Goal: Transaction & Acquisition: Purchase product/service

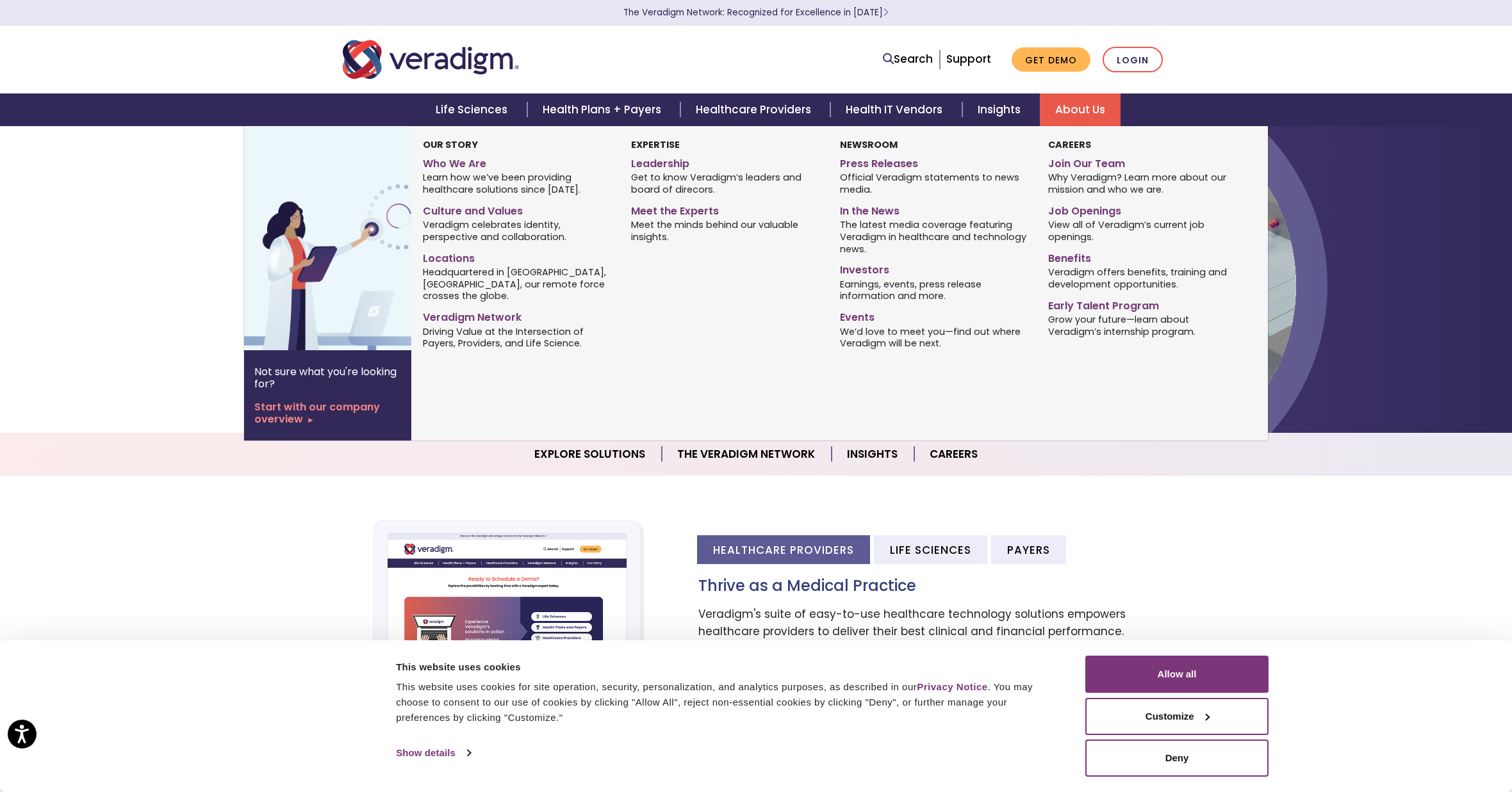
click at [463, 175] on span "Learn how we’ve been providing healthcare solutions since [DATE]." at bounding box center [517, 184] width 189 height 25
click at [472, 165] on link "Who We Are" at bounding box center [517, 162] width 189 height 19
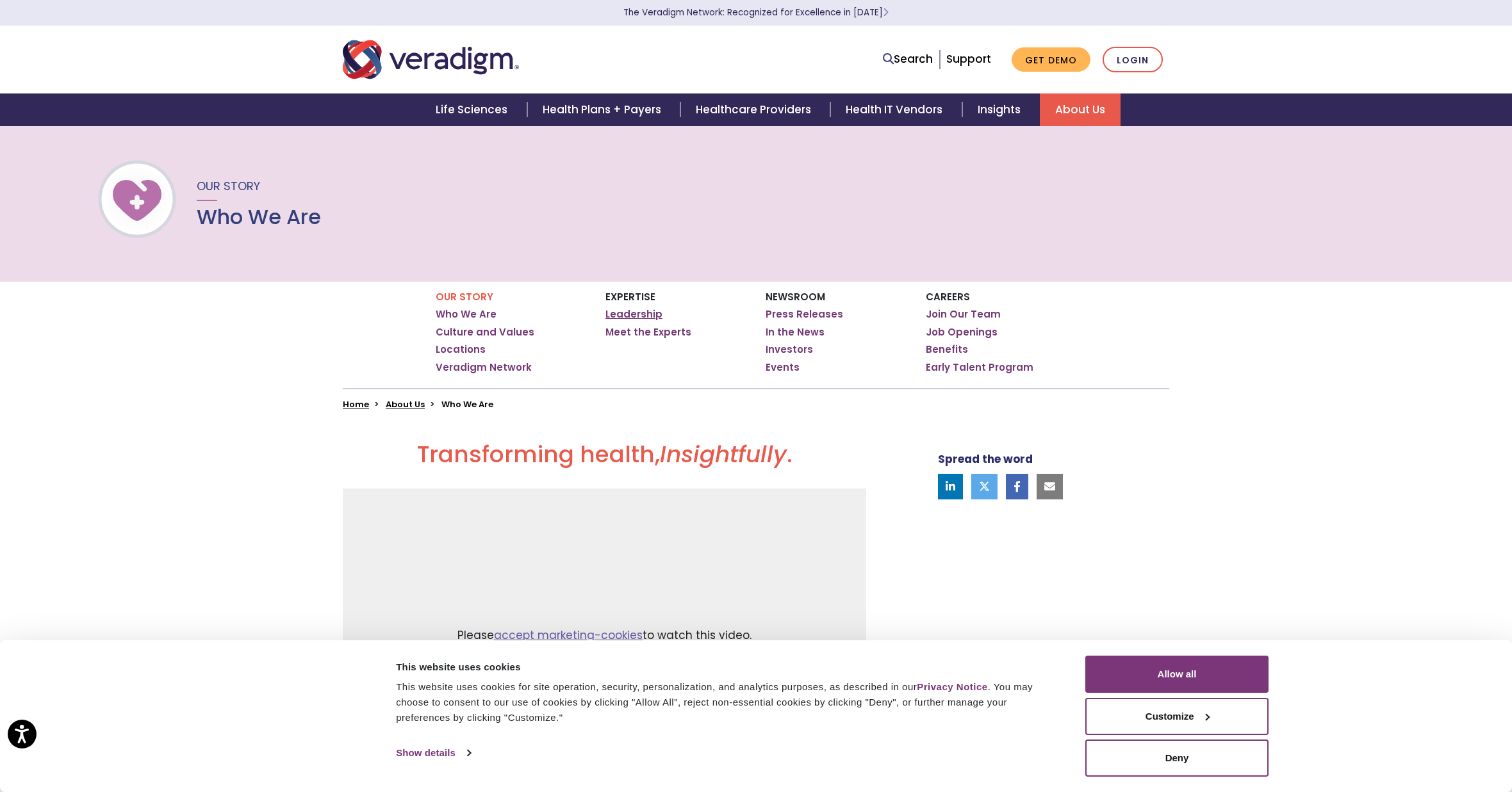
click at [628, 312] on link "Leadership" at bounding box center [634, 315] width 57 height 13
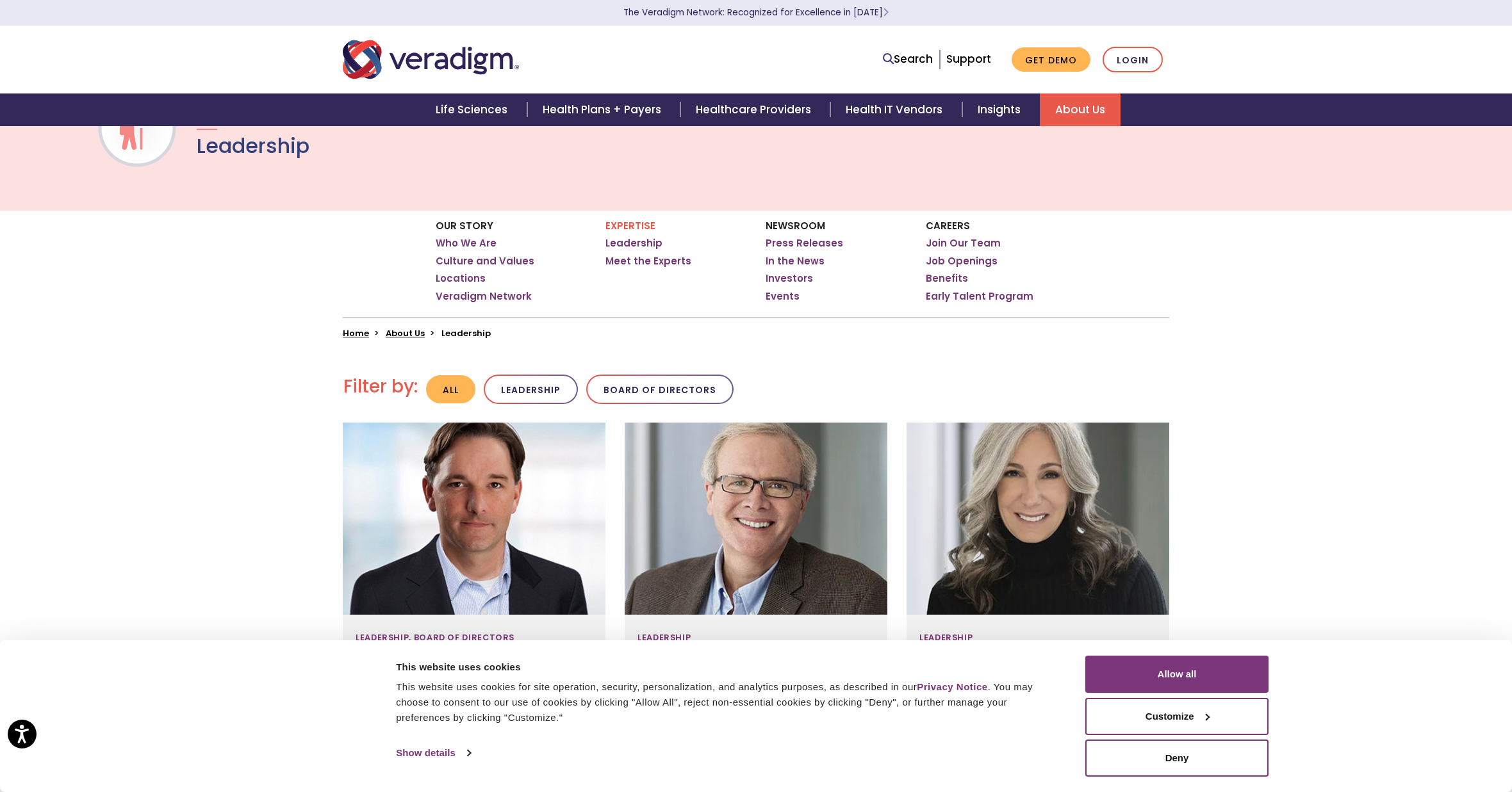
scroll to position [62, 0]
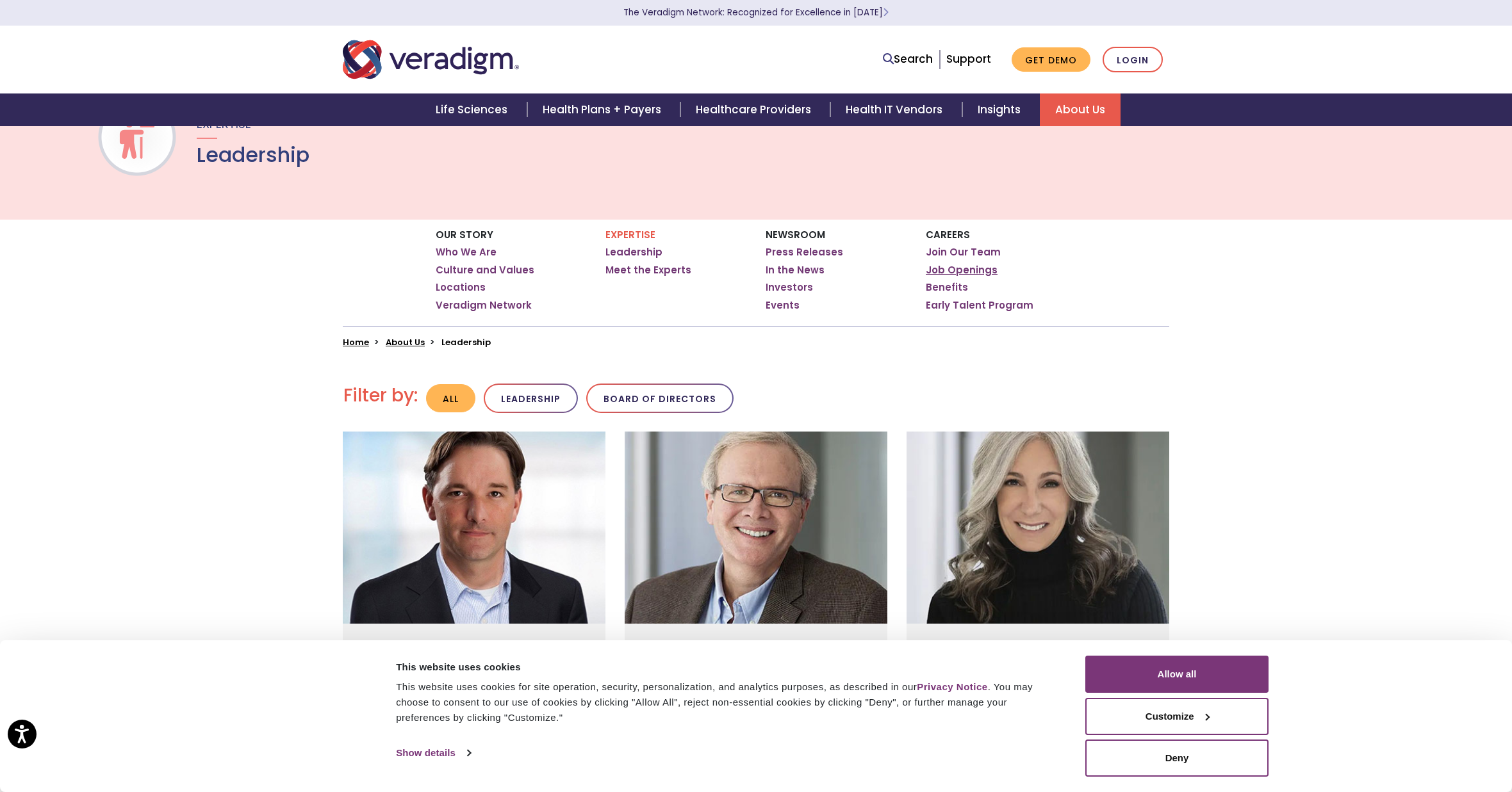
click at [978, 272] on link "Job Openings" at bounding box center [962, 270] width 72 height 13
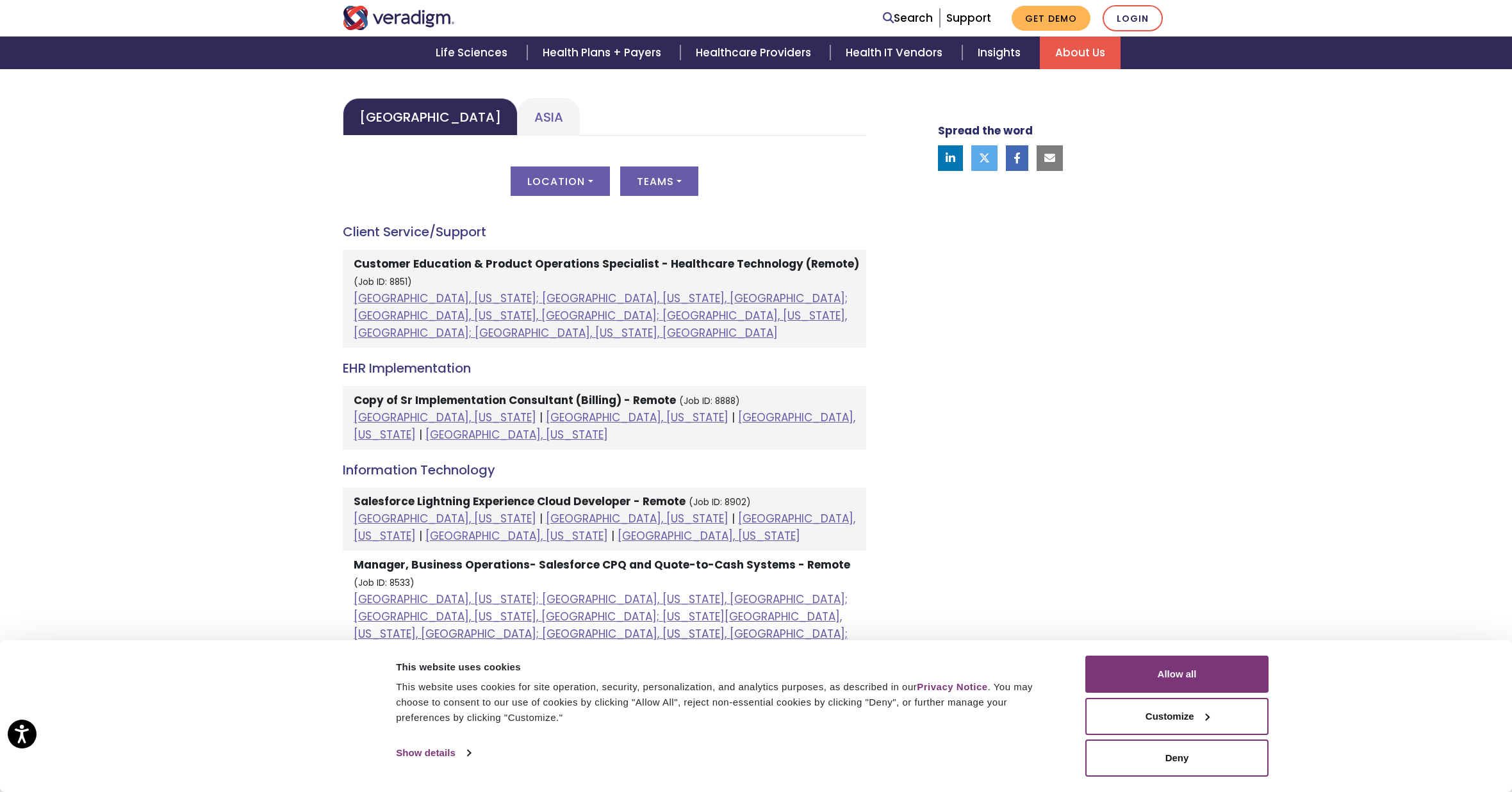
scroll to position [612, 0]
click at [439, 233] on h4 "Client Service/Support" at bounding box center [604, 233] width 523 height 16
click at [406, 230] on h4 "Client Service/Support" at bounding box center [604, 233] width 523 height 16
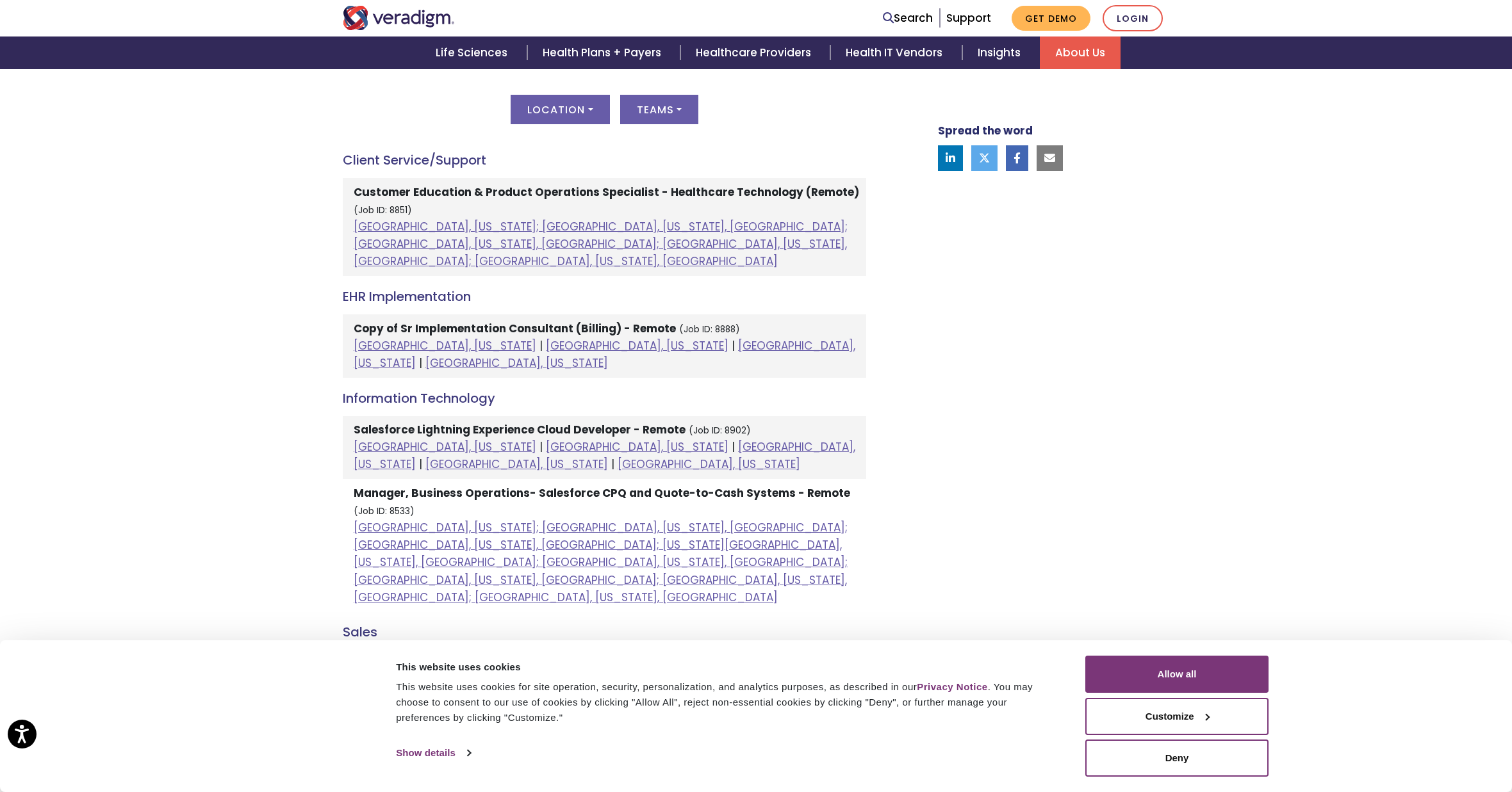
scroll to position [681, 0]
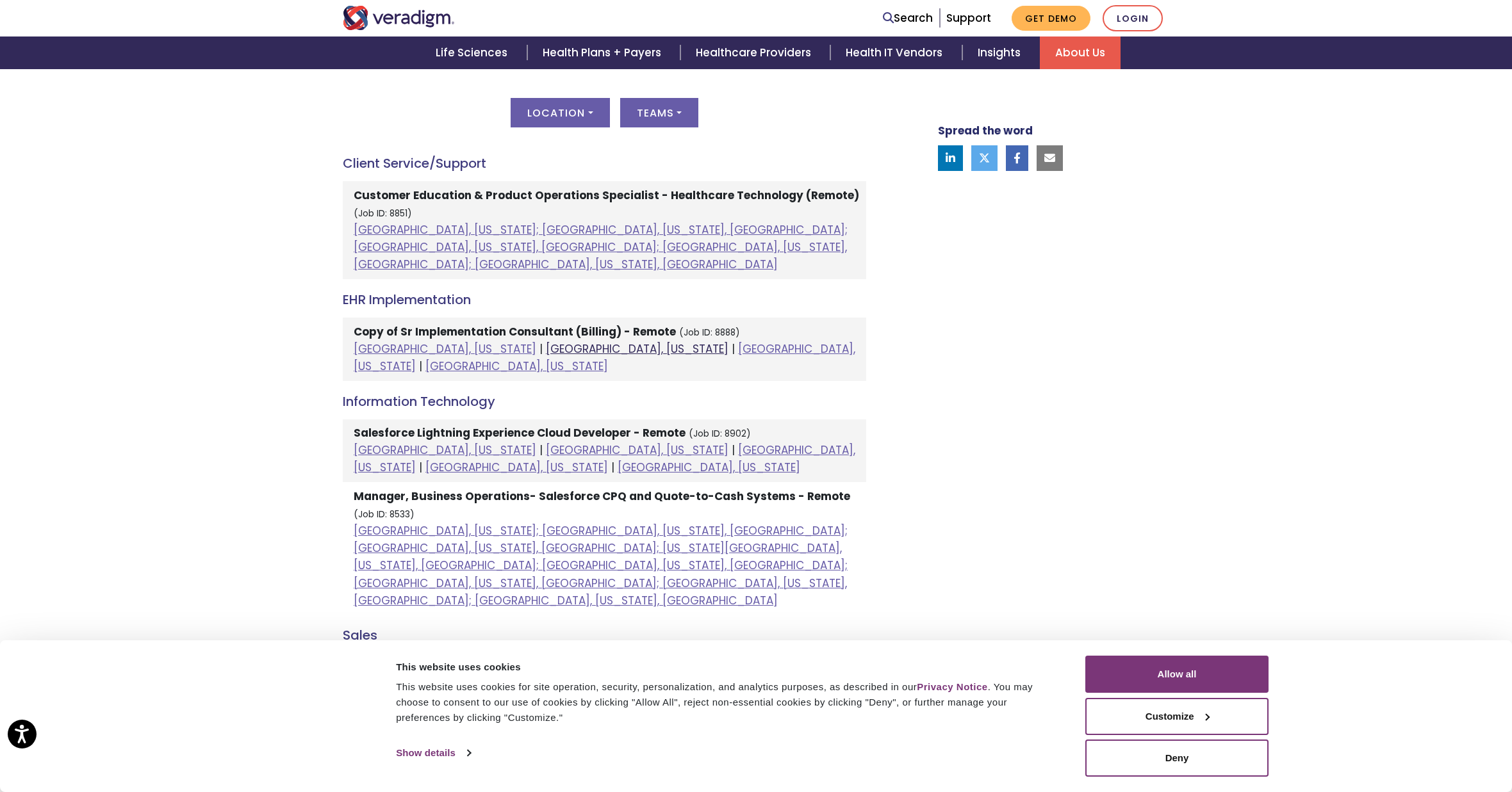
click at [546, 341] on link "Chicago, Illinois" at bounding box center [637, 349] width 182 height 16
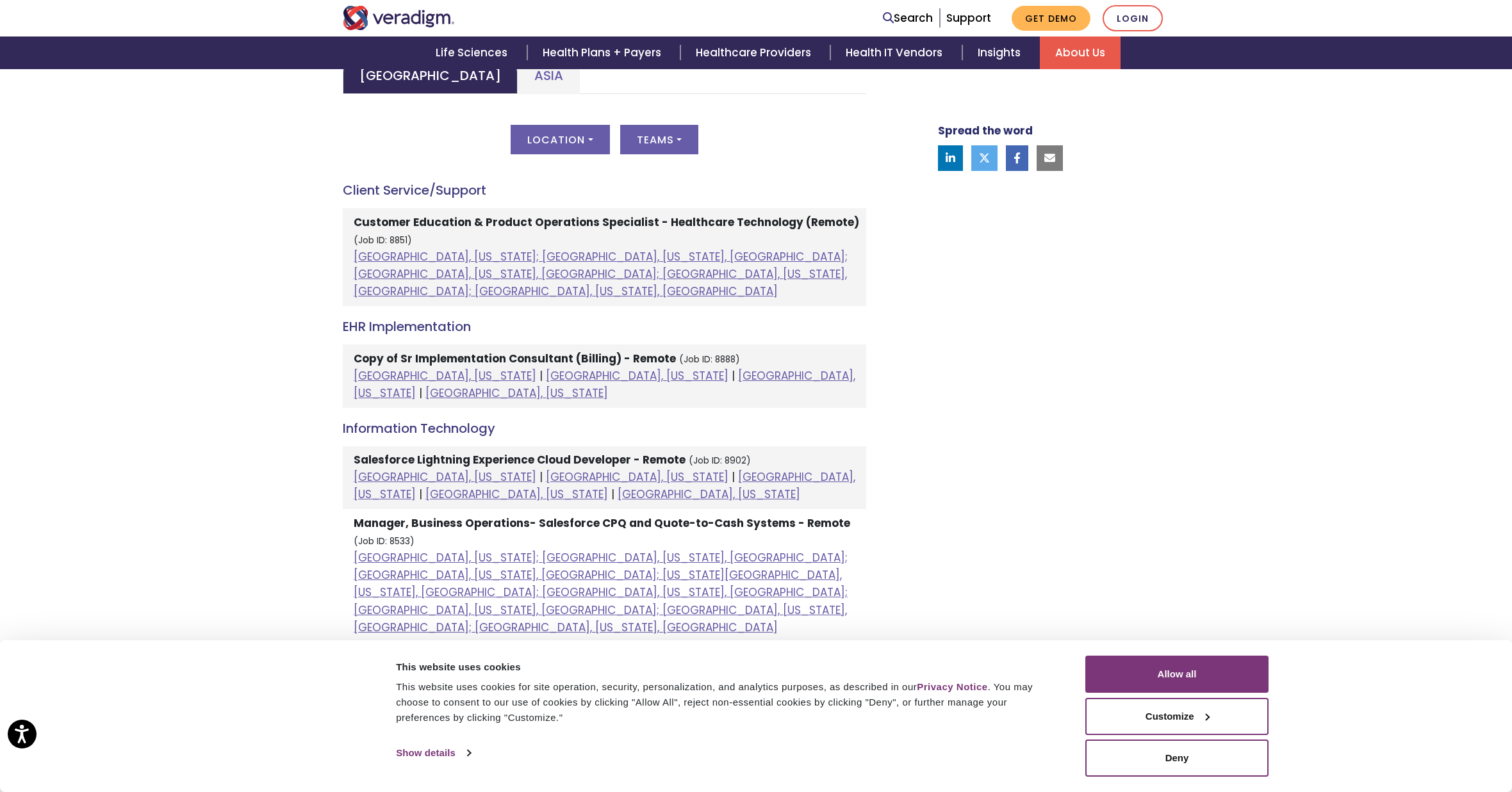
scroll to position [625, 0]
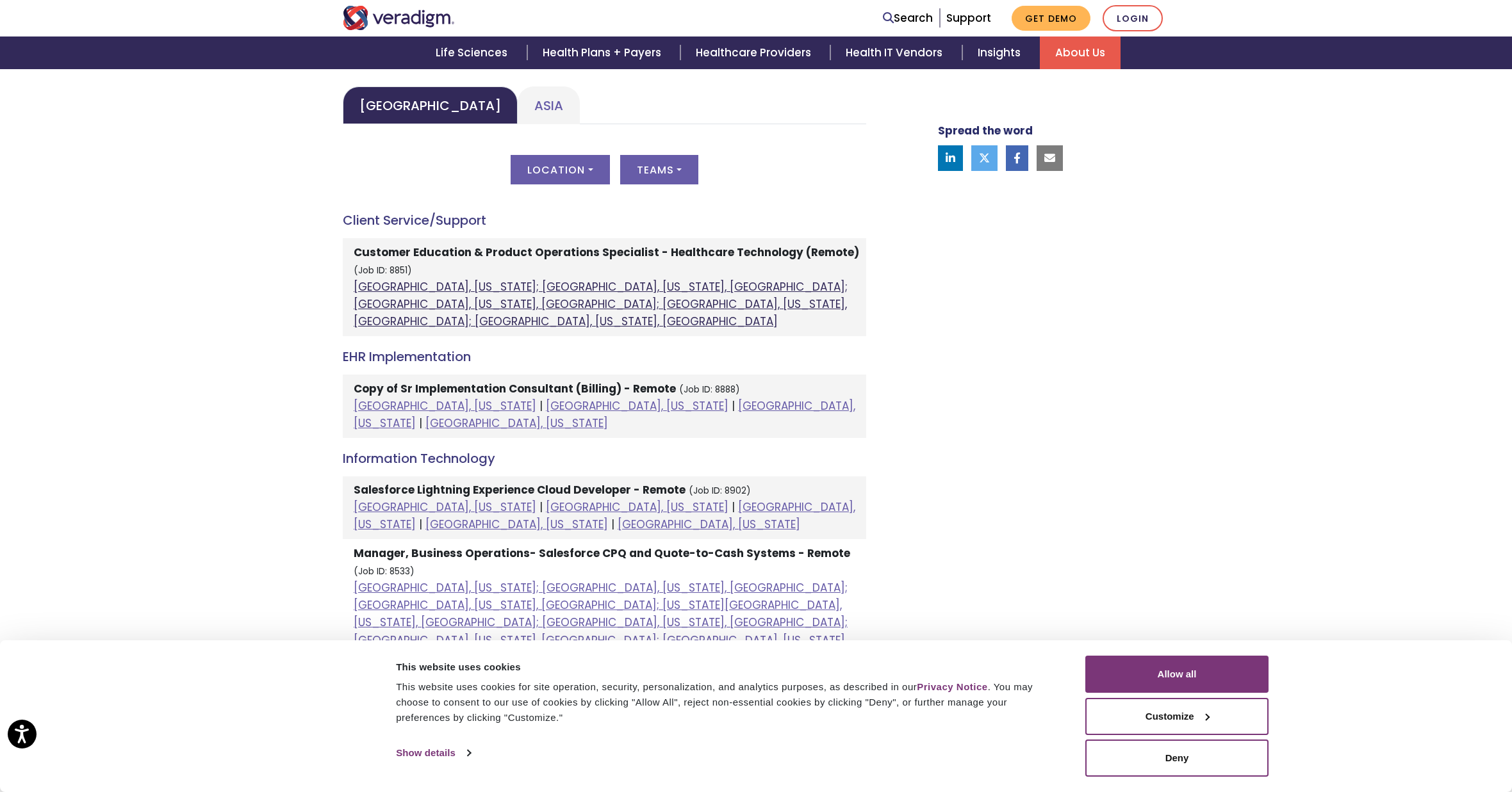
click at [731, 283] on link "Atlanta, Georgia; Orlando, Florida, United States; Phoenix, Arizona, United Sta…" at bounding box center [601, 304] width 494 height 50
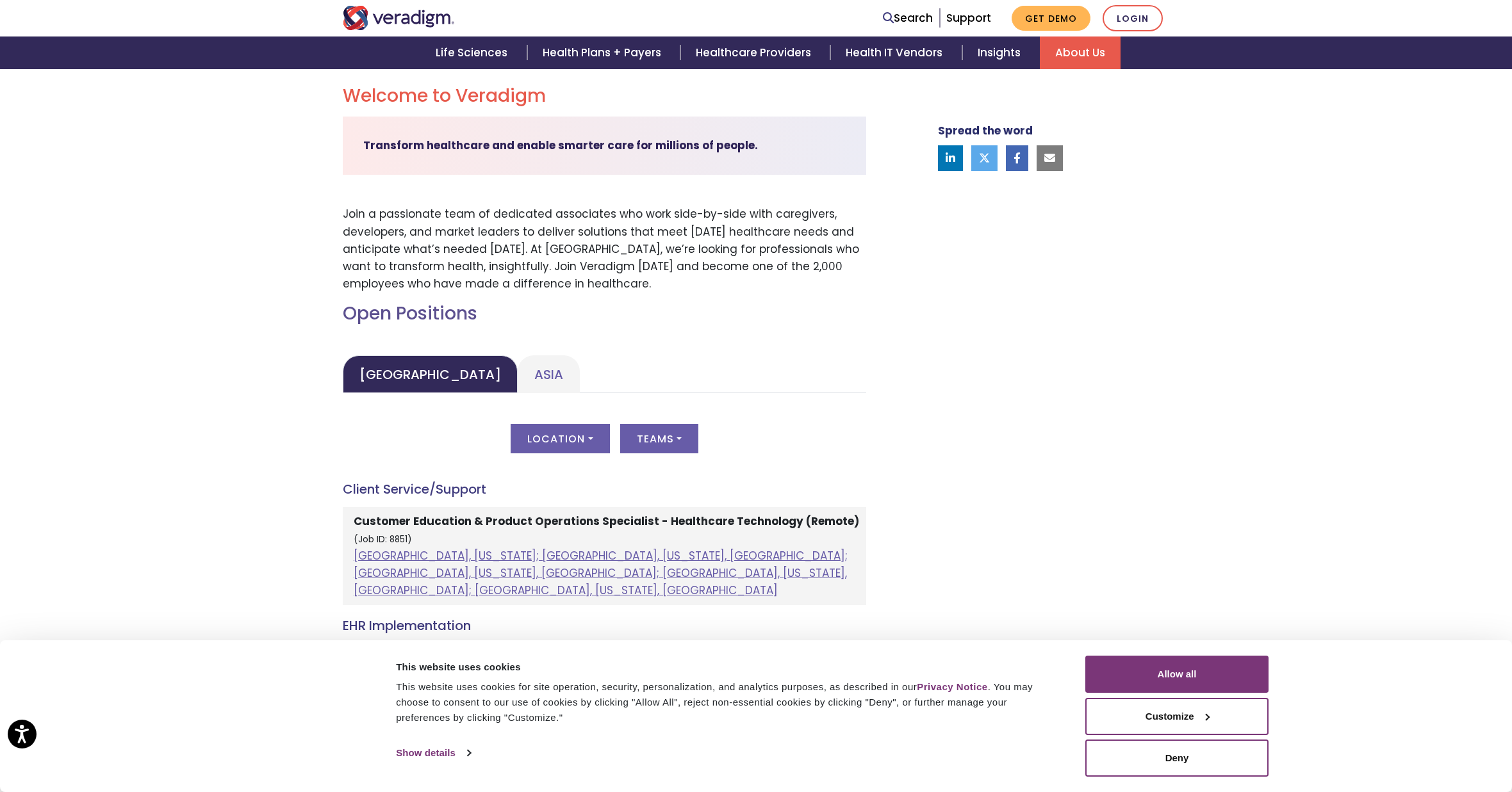
scroll to position [0, 0]
